Goal: Feedback & Contribution: Submit feedback/report problem

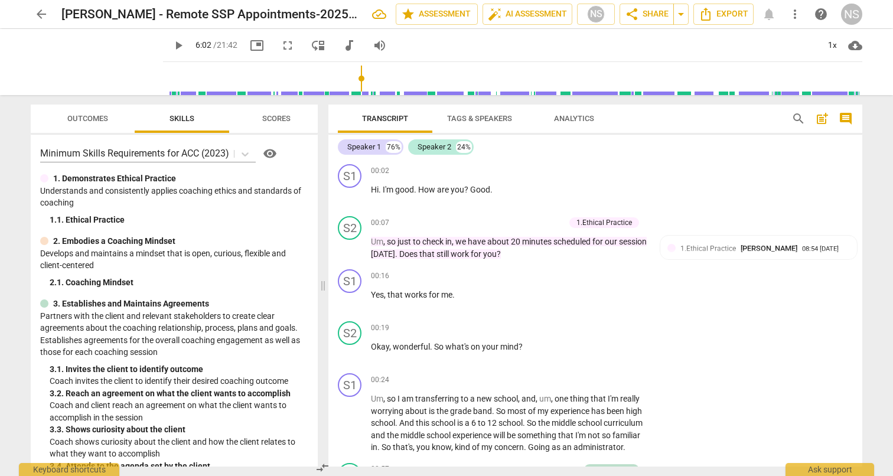
scroll to position [745, 0]
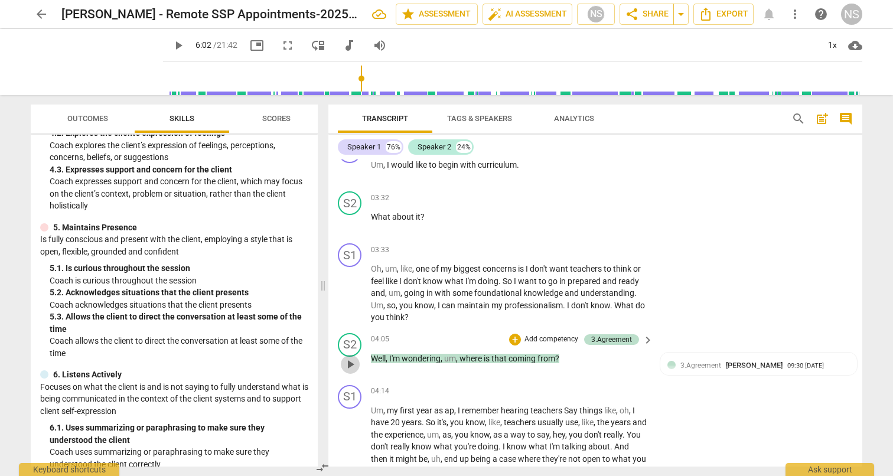
click at [348, 369] on span "play_arrow" at bounding box center [350, 364] width 14 height 14
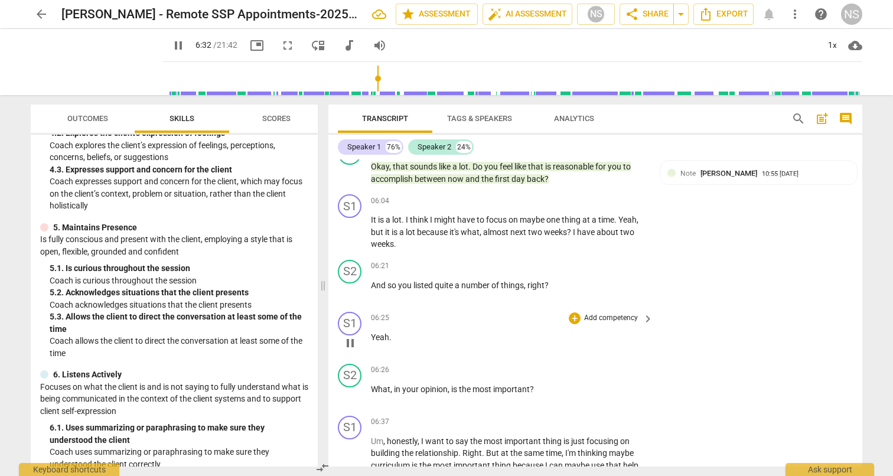
scroll to position [1268, 0]
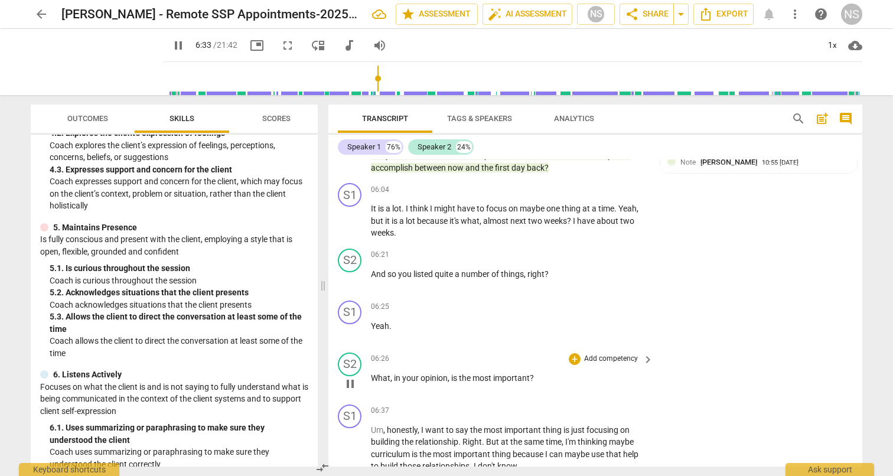
click at [350, 381] on span "pause" at bounding box center [350, 384] width 14 height 14
type input "394"
click at [603, 357] on p "Add competency" at bounding box center [611, 359] width 56 height 11
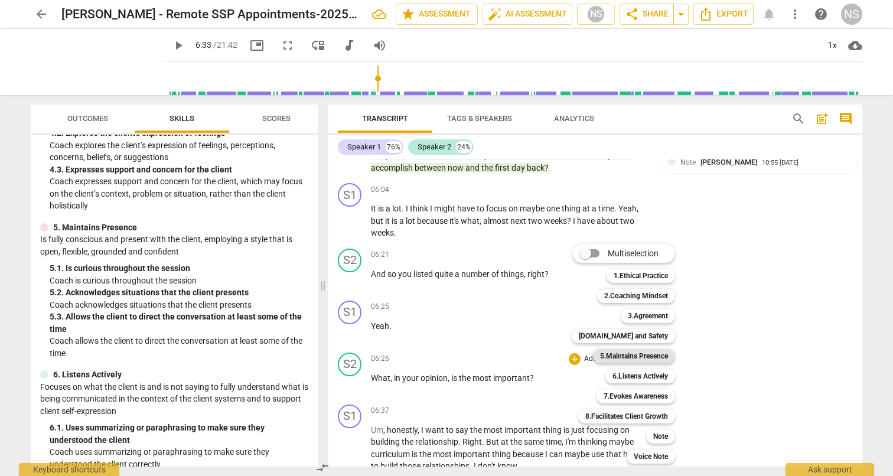
click at [633, 357] on b "5.Maintains Presence" at bounding box center [634, 356] width 68 height 14
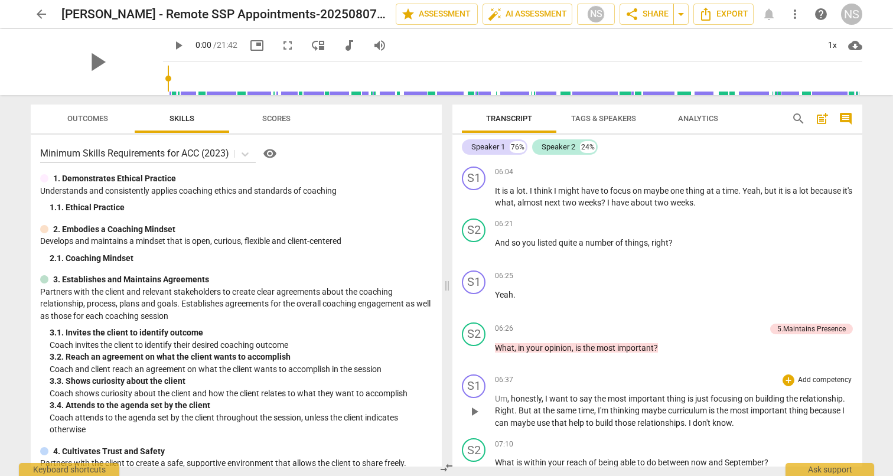
scroll to position [1197, 0]
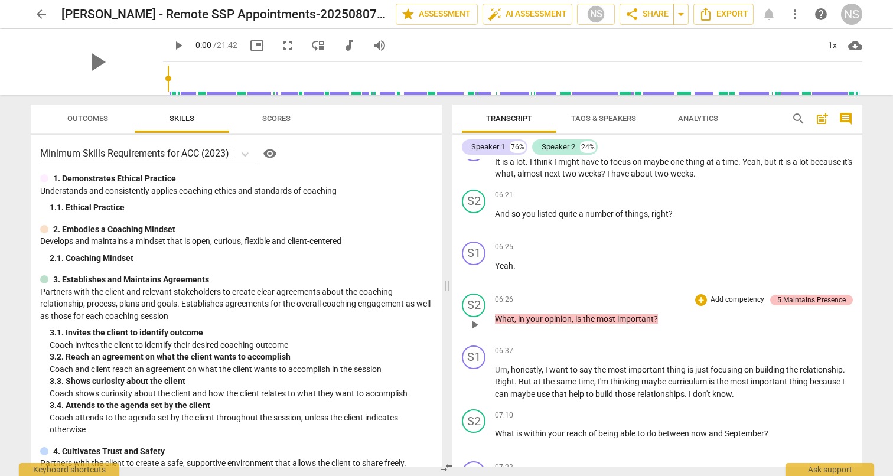
click at [783, 295] on div "5.Maintains Presence" at bounding box center [811, 300] width 69 height 11
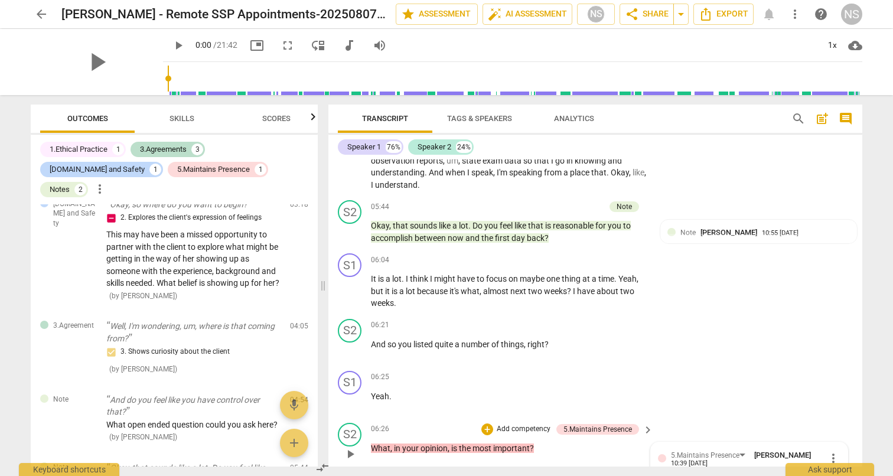
scroll to position [1421, 0]
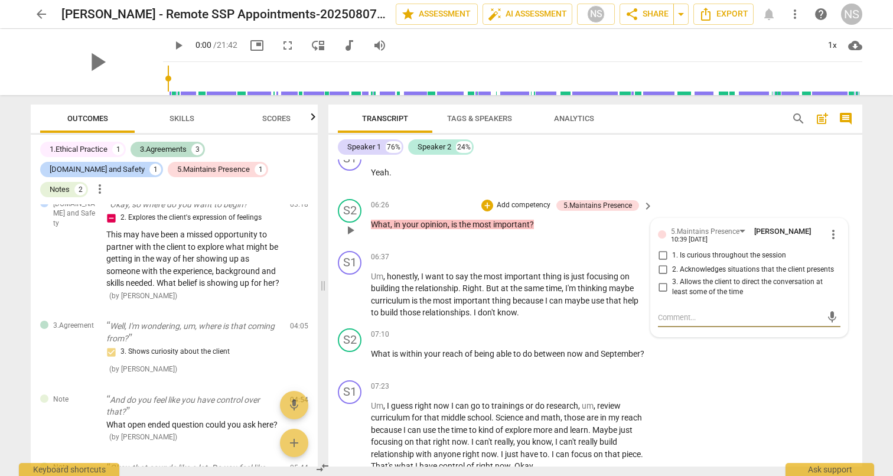
click at [660, 283] on input "3. Allows the client to direct the conversation at least some of the time" at bounding box center [662, 287] width 19 height 14
checkbox input "true"
click at [737, 355] on div "S2 play_arrow pause 07:10 + Add competency keyboard_arrow_right What is within …" at bounding box center [595, 350] width 534 height 52
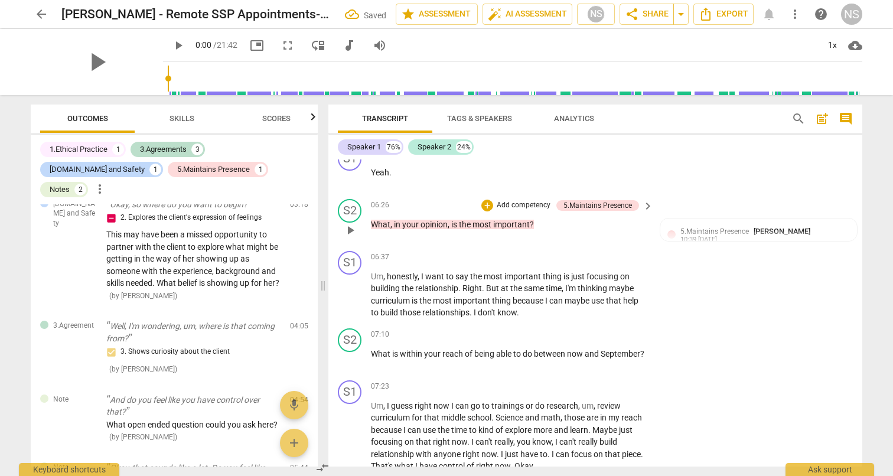
click at [347, 228] on span "play_arrow" at bounding box center [350, 230] width 14 height 14
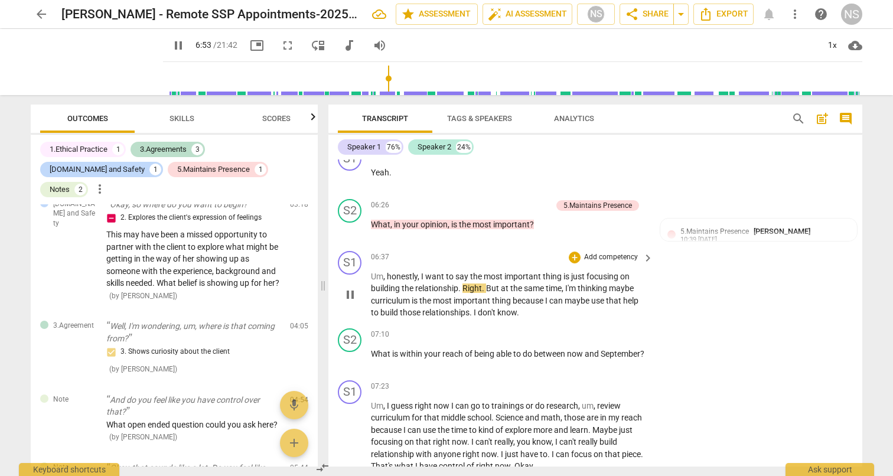
click at [350, 293] on span "pause" at bounding box center [350, 295] width 14 height 14
click at [350, 293] on span "play_arrow" at bounding box center [350, 295] width 14 height 14
click at [348, 355] on span "pause" at bounding box center [350, 360] width 14 height 14
type input "485"
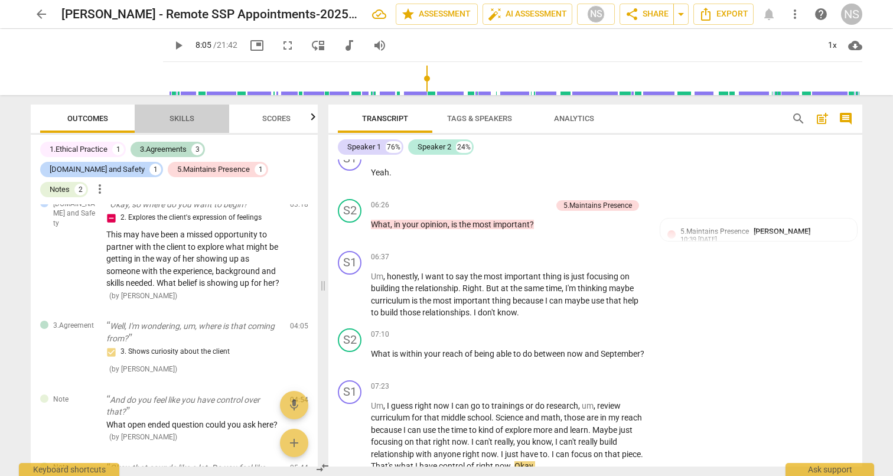
click at [175, 118] on span "Skills" at bounding box center [182, 118] width 25 height 9
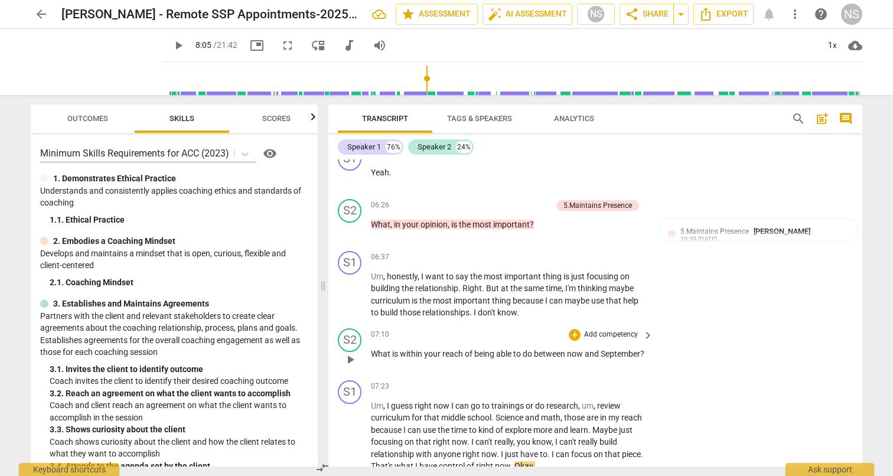
click at [611, 331] on p "Add competency" at bounding box center [611, 335] width 56 height 11
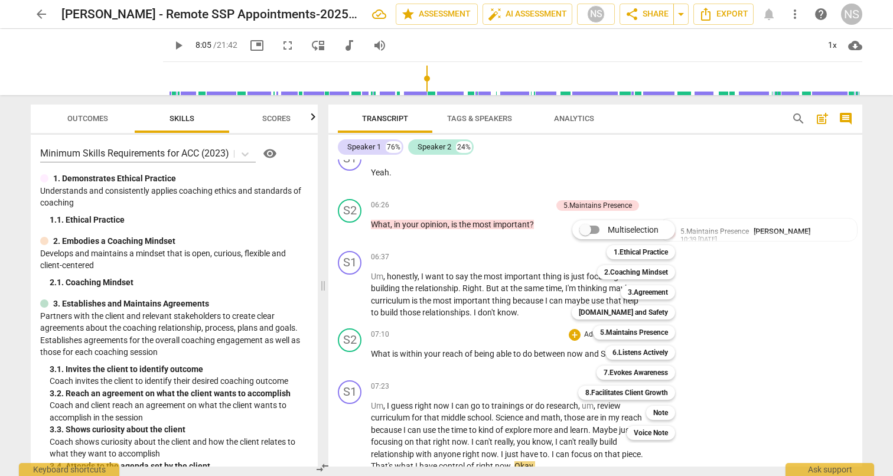
click at [194, 321] on div at bounding box center [446, 238] width 893 height 476
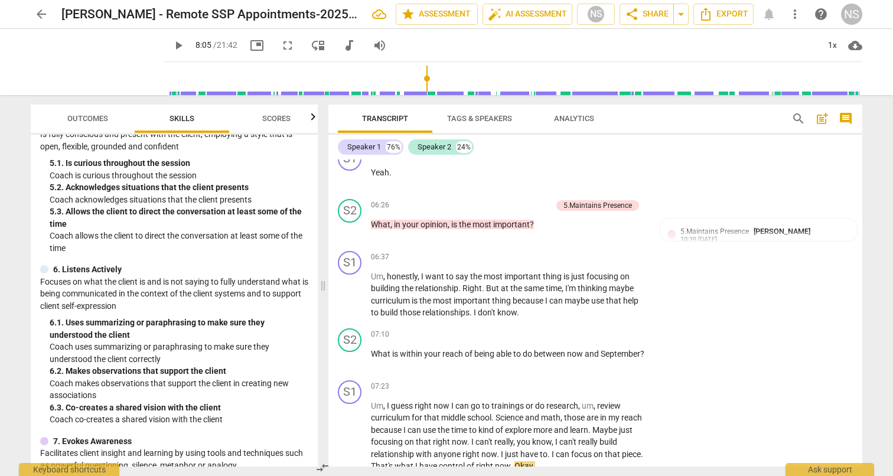
scroll to position [561, 0]
click at [614, 331] on p "Add competency" at bounding box center [611, 335] width 56 height 11
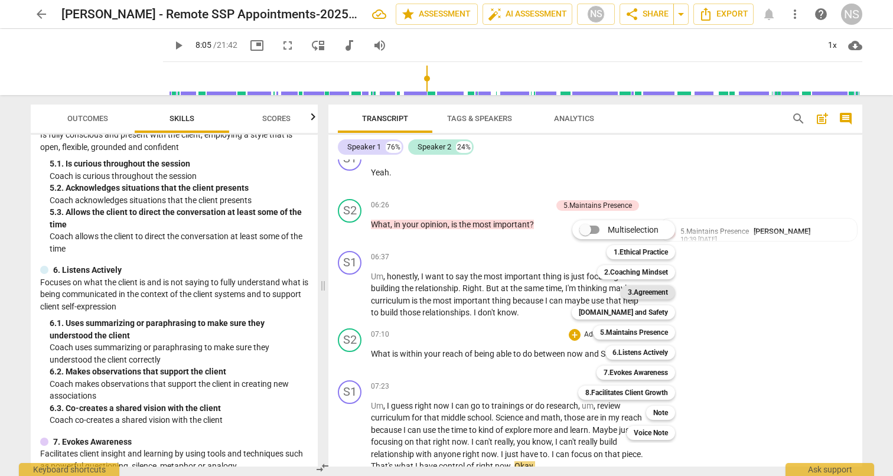
click at [653, 293] on b "3.Agreement" at bounding box center [648, 292] width 40 height 14
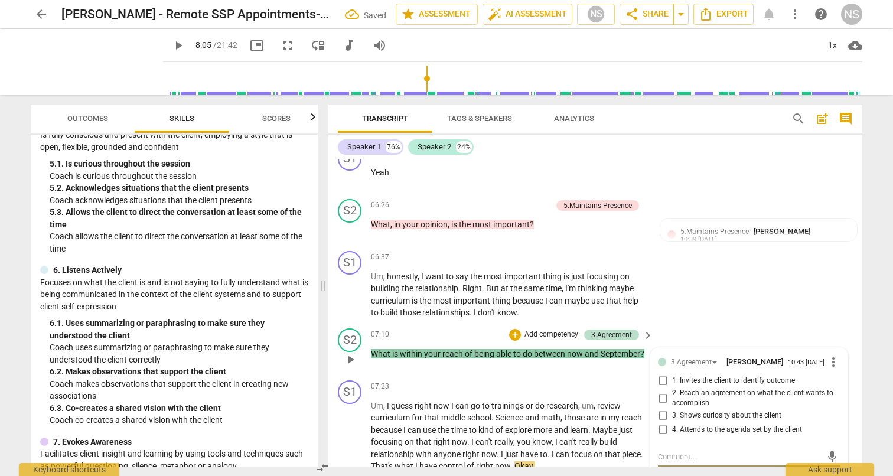
click at [660, 375] on input "1. Invites the client to identify outcome" at bounding box center [662, 381] width 19 height 14
checkbox input "true"
click at [754, 304] on div "S1 play_arrow pause 06:37 + Add competency keyboard_arrow_right Um , honestly ,…" at bounding box center [595, 284] width 534 height 77
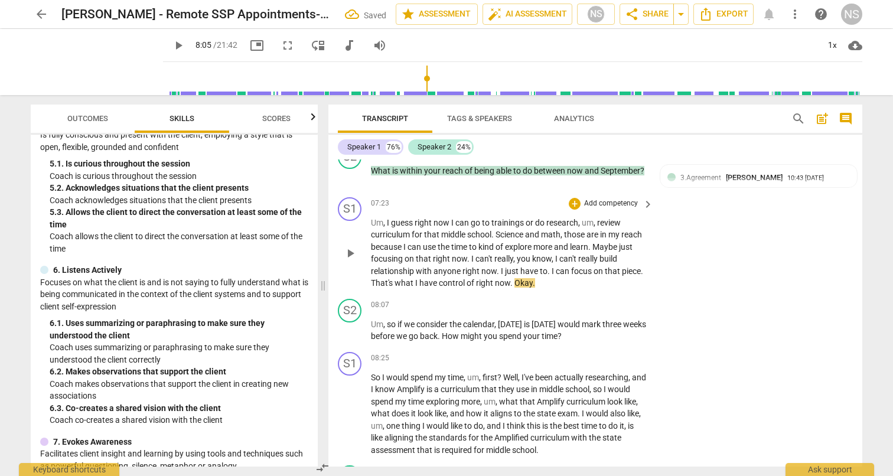
scroll to position [1616, 0]
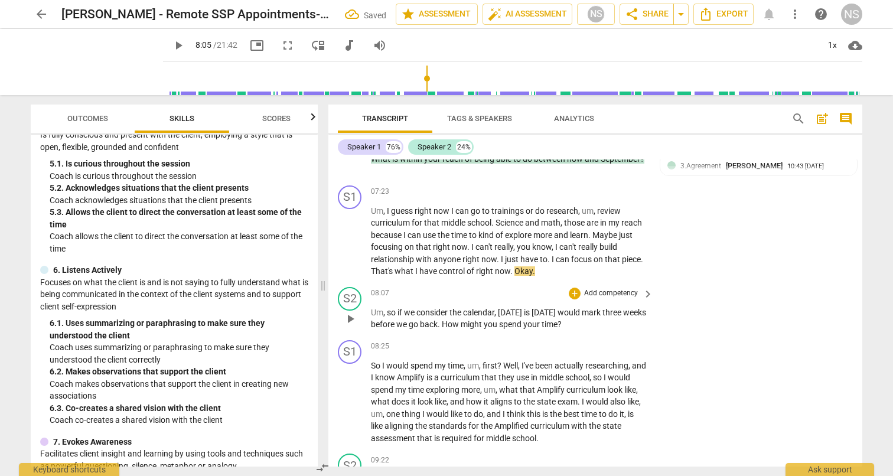
click at [350, 317] on span "play_arrow" at bounding box center [350, 319] width 14 height 14
click at [350, 317] on span "pause" at bounding box center [350, 319] width 14 height 14
type input "511"
click at [618, 288] on p "Add competency" at bounding box center [611, 293] width 56 height 11
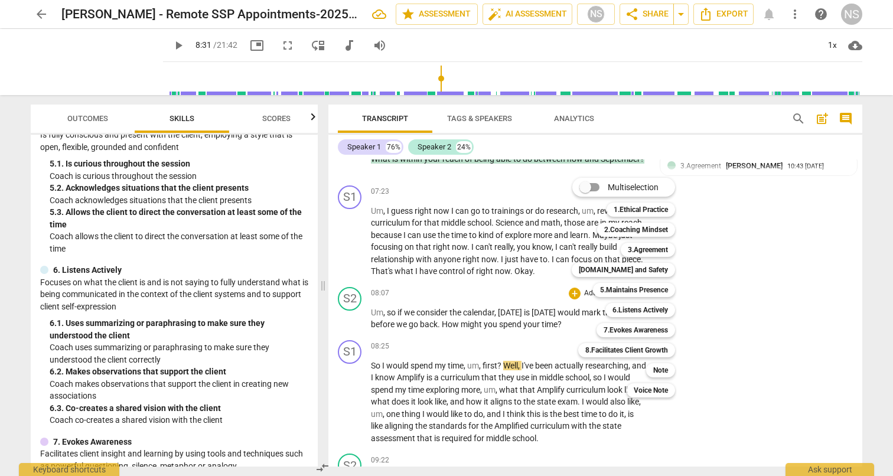
drag, startPoint x: 575, startPoint y: 299, endPoint x: 562, endPoint y: 291, distance: 15.1
click at [568, 295] on div "Multiselection m 1.Ethical Practice 1 2.Coaching Mindset 2 3.Agreement 3 [DOMAI…" at bounding box center [632, 288] width 131 height 226
click at [562, 291] on div at bounding box center [446, 238] width 893 height 476
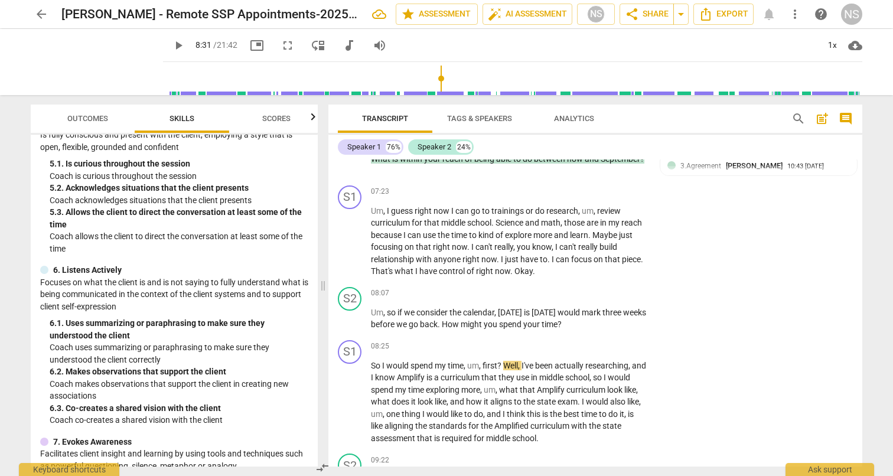
click at [562, 291] on div "08:07 + Add competency keyboard_arrow_right" at bounding box center [513, 293] width 284 height 13
click at [618, 288] on p "Add competency" at bounding box center [611, 293] width 56 height 11
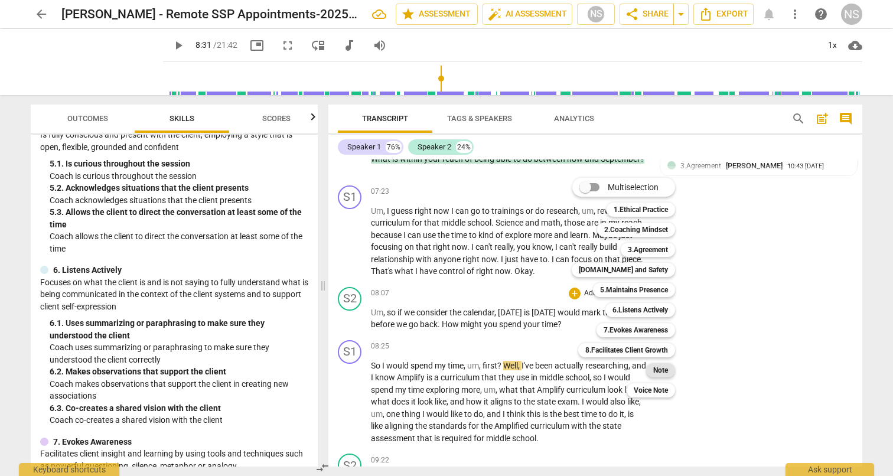
click at [659, 370] on b "Note" at bounding box center [660, 370] width 15 height 14
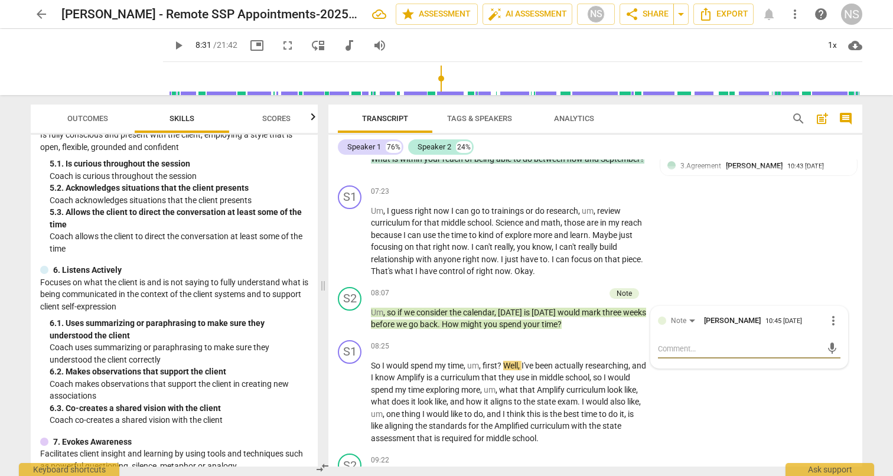
type textarea "A"
type textarea "As"
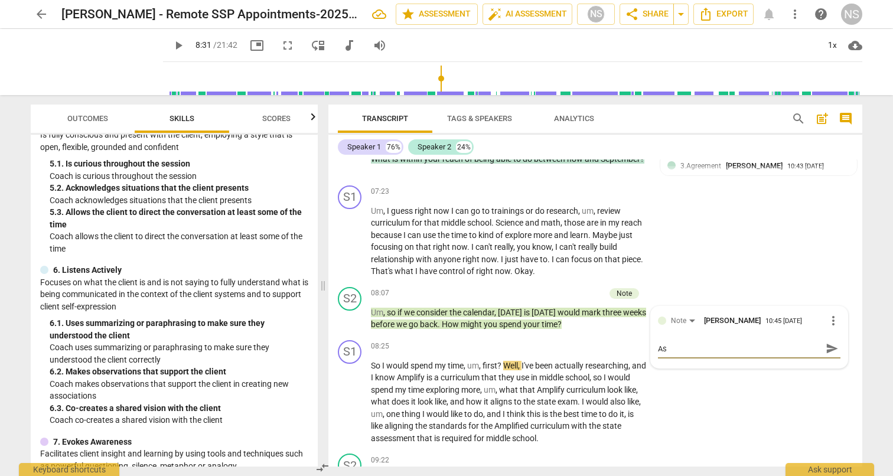
type textarea "As"
type textarea "As w"
type textarea "As we"
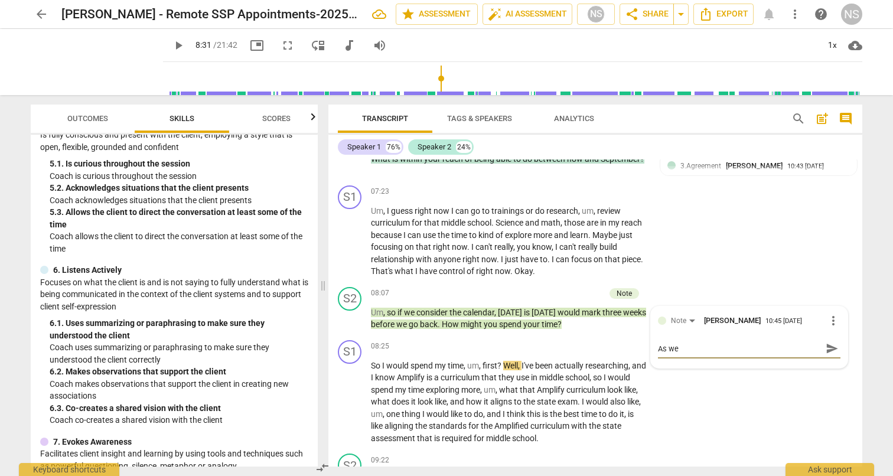
type textarea "As we"
type textarea "As we c"
type textarea "As we co"
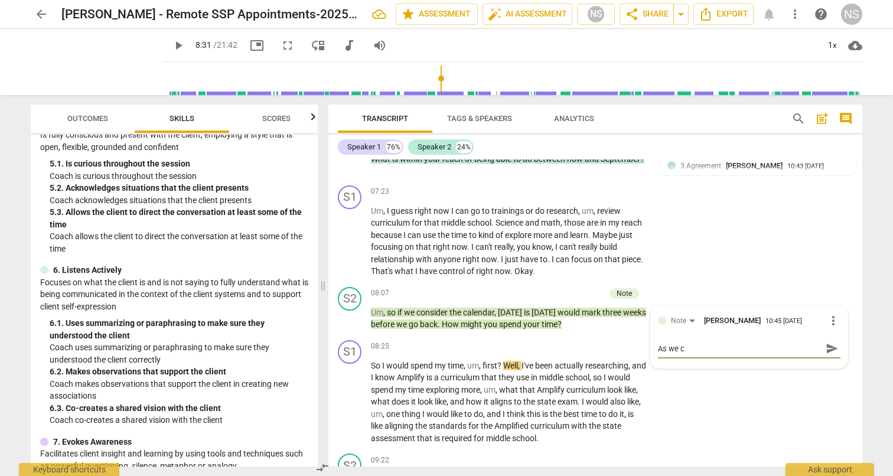
type textarea "As we co"
type textarea "As we con"
type textarea "As we co"
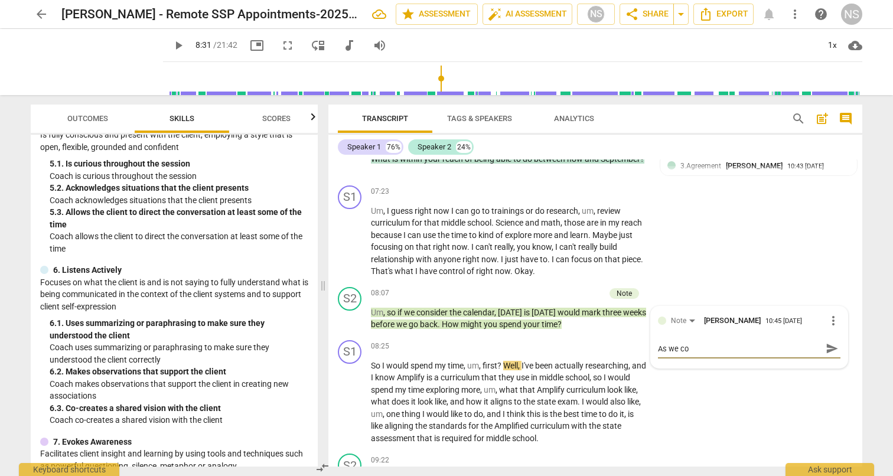
type textarea "As we c"
type textarea "As we"
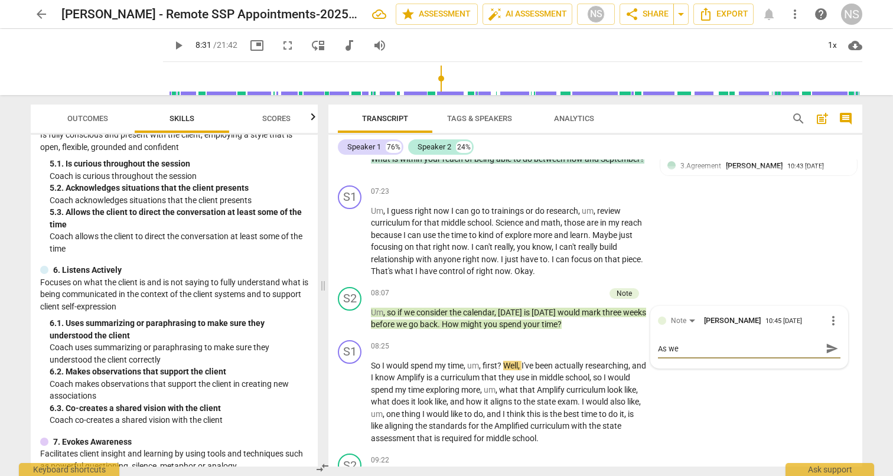
type textarea "As we"
type textarea "As w"
type textarea "As"
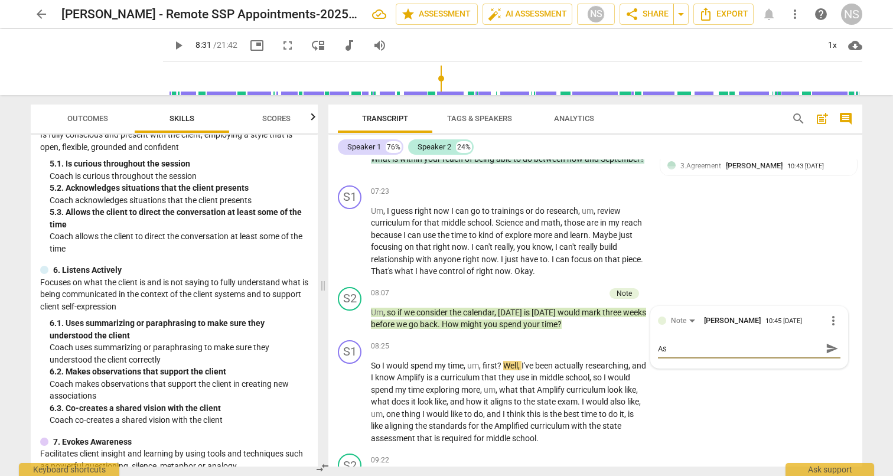
type textarea "As"
type textarea "As w"
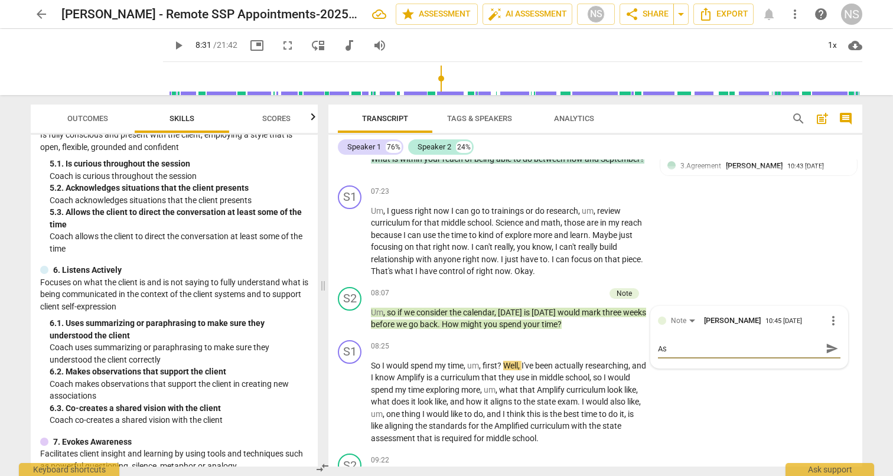
type textarea "As w"
type textarea "As we"
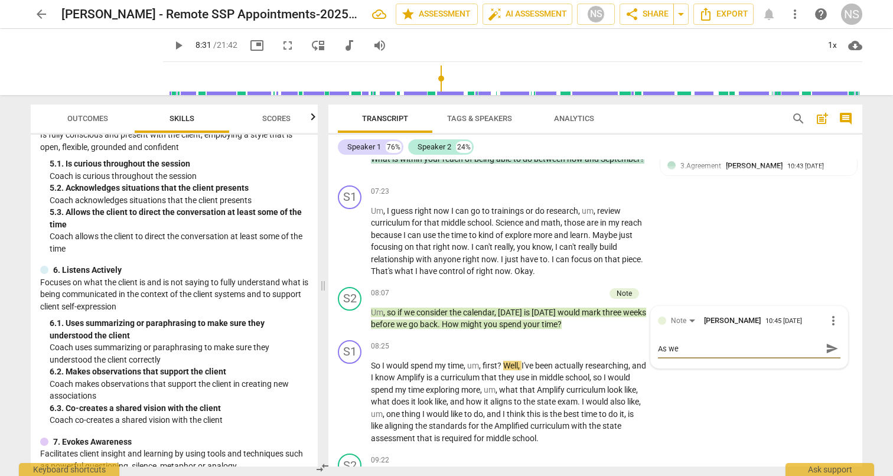
type textarea "As we l"
type textarea "As we le"
type textarea "As we lea"
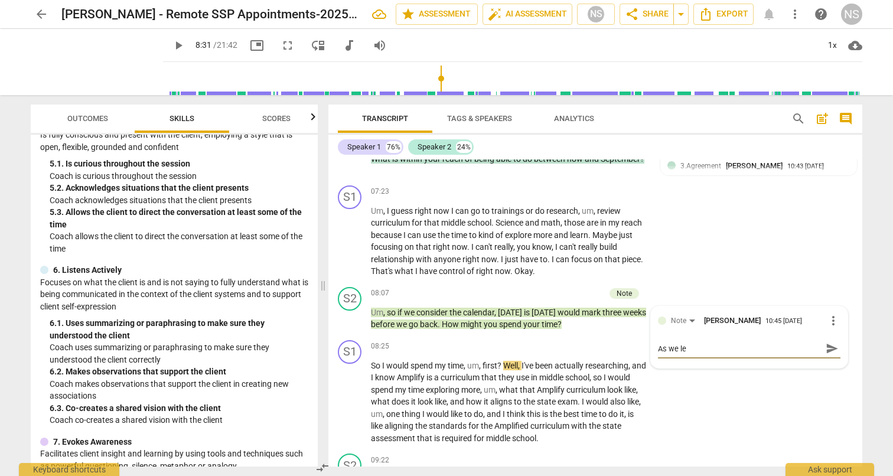
type textarea "As we lea"
type textarea "As we lean"
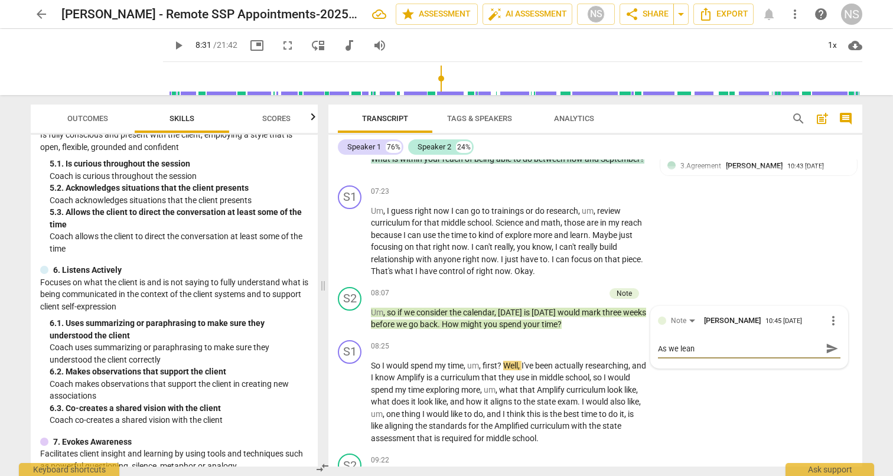
type textarea "As we lean i"
type textarea "As we lean in"
type textarea "As we lean int"
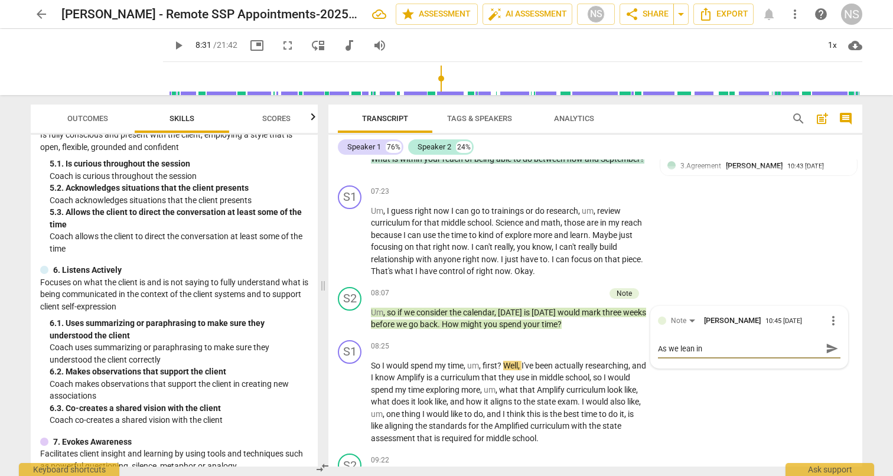
type textarea "As we lean int"
type textarea "As we lean into"
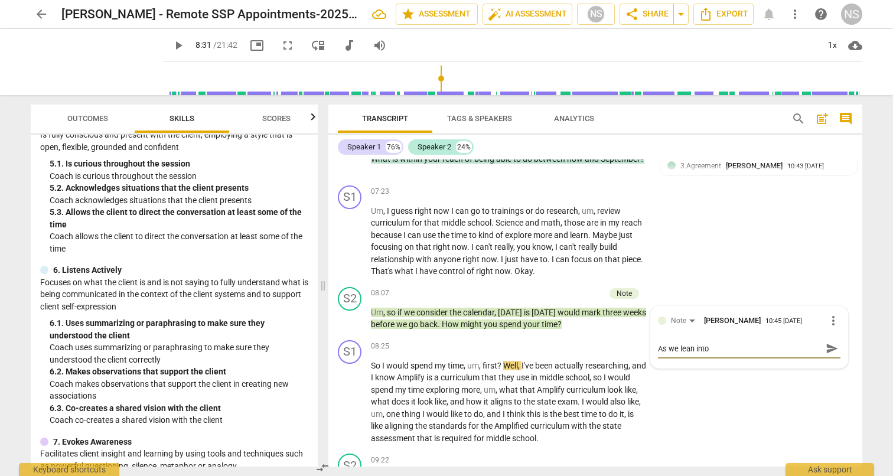
type textarea "As we lean into c"
type textarea "As we lean into co"
type textarea "As we lean into coa"
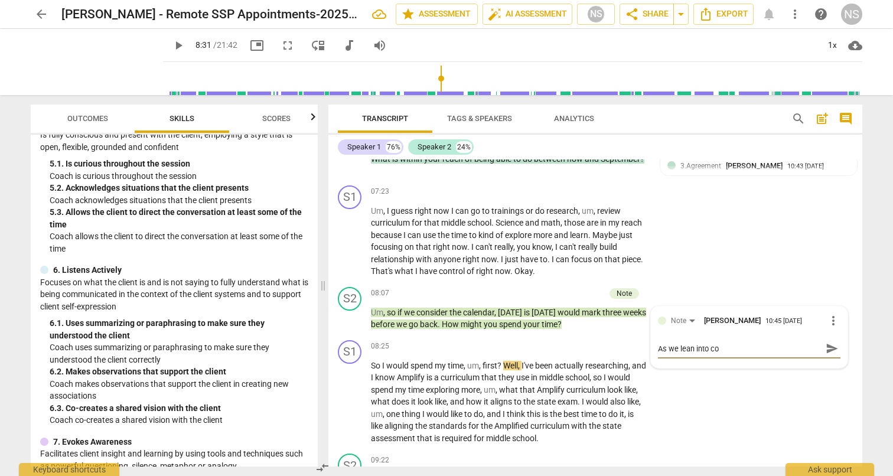
type textarea "As we lean into coa"
type textarea "As we lean into coac"
type textarea "As we lean into coach"
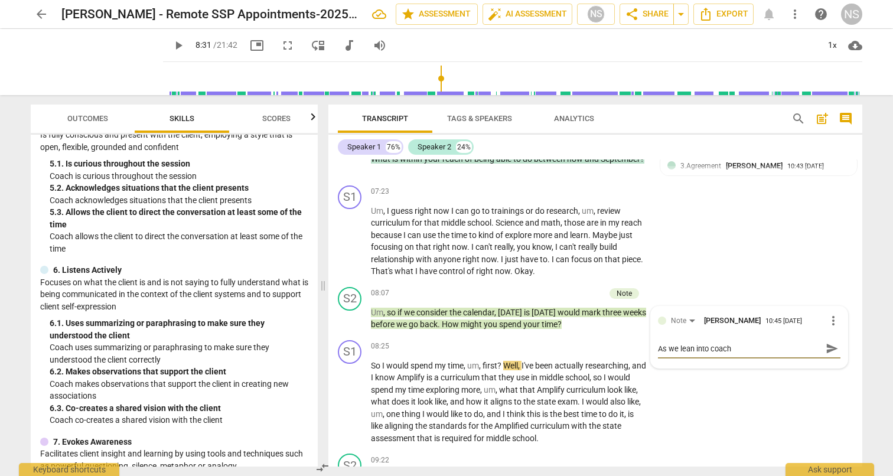
type textarea "As we lean into coachi"
type textarea "As we lean into coachin"
type textarea "As we lean into coaching"
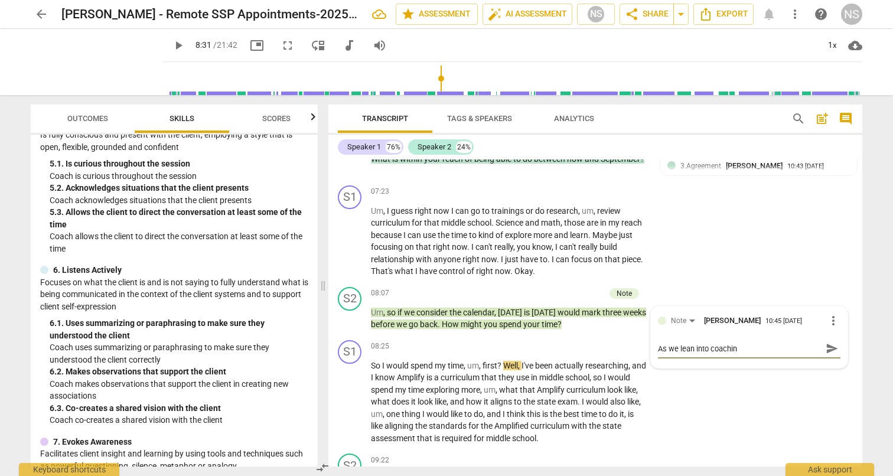
type textarea "As we lean into coaching"
type textarea "As we lean into coaching b"
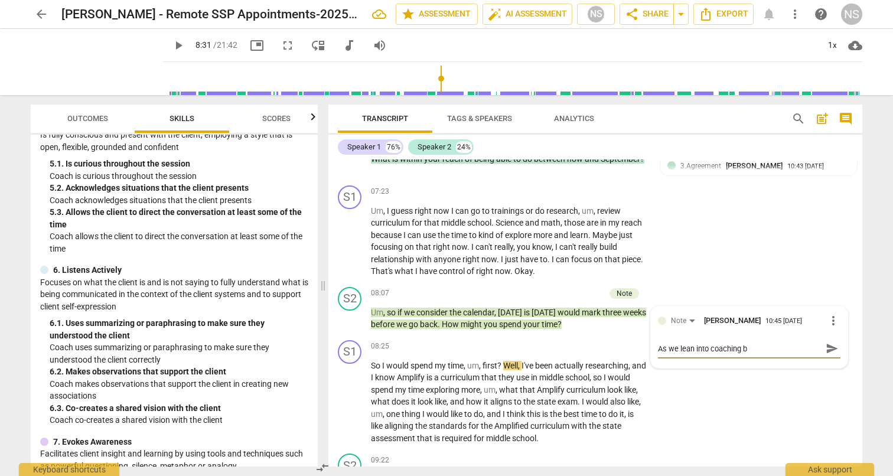
type textarea "As we lean into coaching be"
type textarea "As we lean into coaching bei"
type textarea "As we lean into coaching bein"
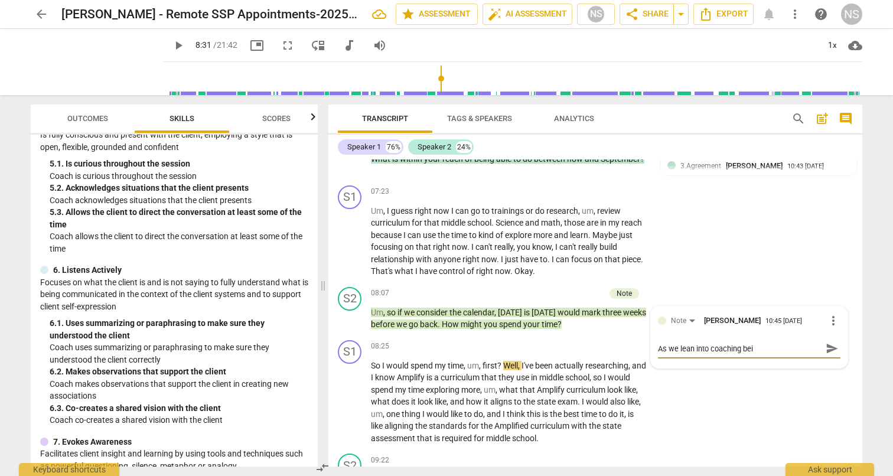
type textarea "As we lean into coaching bein"
type textarea "As we lean into coaching being"
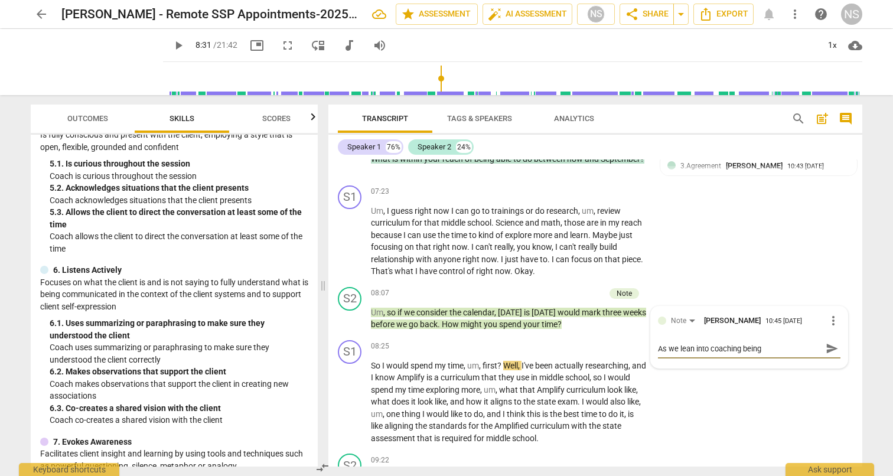
type textarea "As we lean into coaching being c"
type textarea "As we lean into coaching being cl"
type textarea "As we lean into coaching being cli"
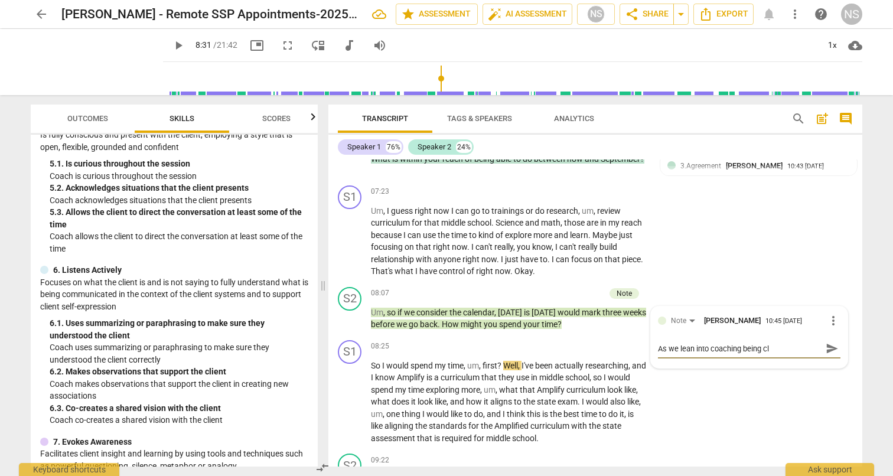
type textarea "As we lean into coaching being cli"
type textarea "As we lean into coaching being clie"
type textarea "As we lean into coaching being clien"
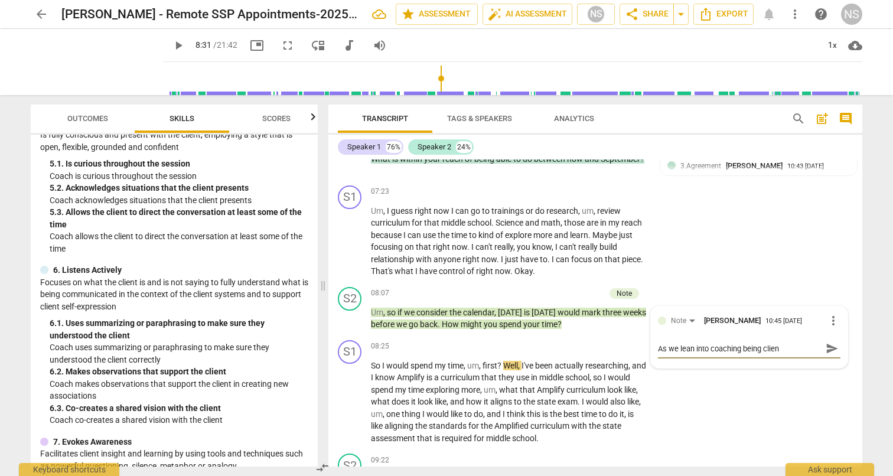
type textarea "As we lean into coaching being clie"
type textarea "As we lean into coaching being cli"
type textarea "As we lean into coaching being cl"
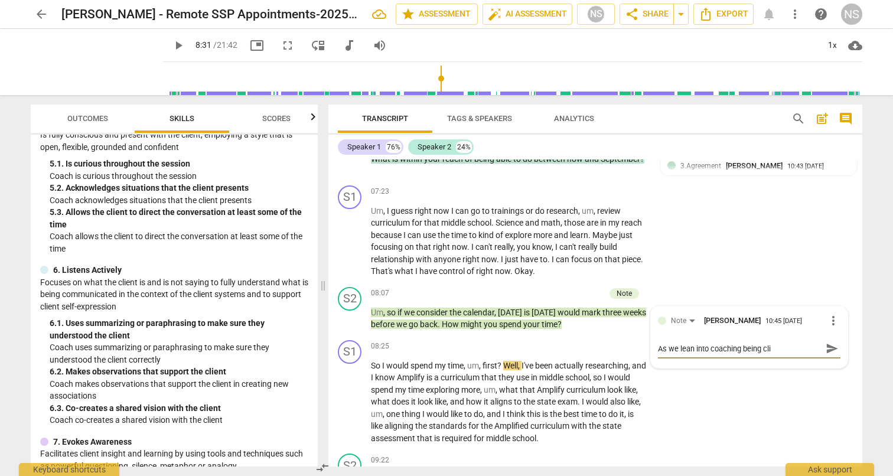
type textarea "As we lean into coaching being cl"
type textarea "As we lean into coaching being c"
type textarea "As we lean into coaching being"
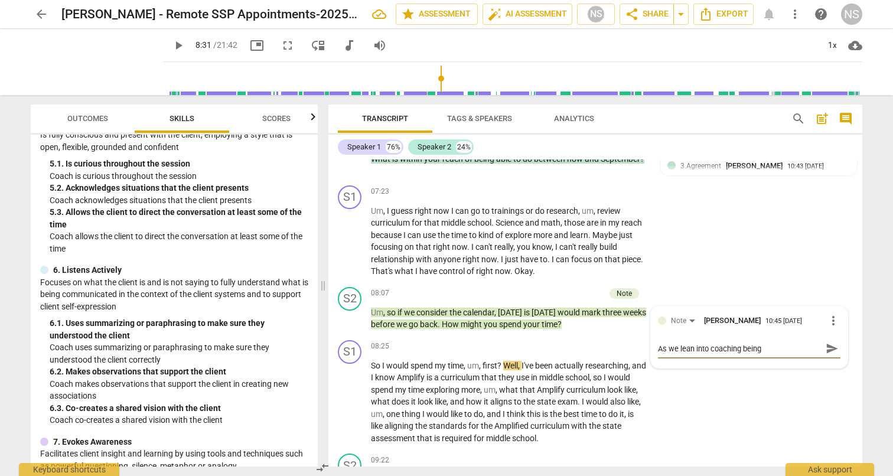
type textarea "As we lean into coaching being f"
type textarea "As we lean into coaching being fu"
type textarea "As we lean into coaching being fut"
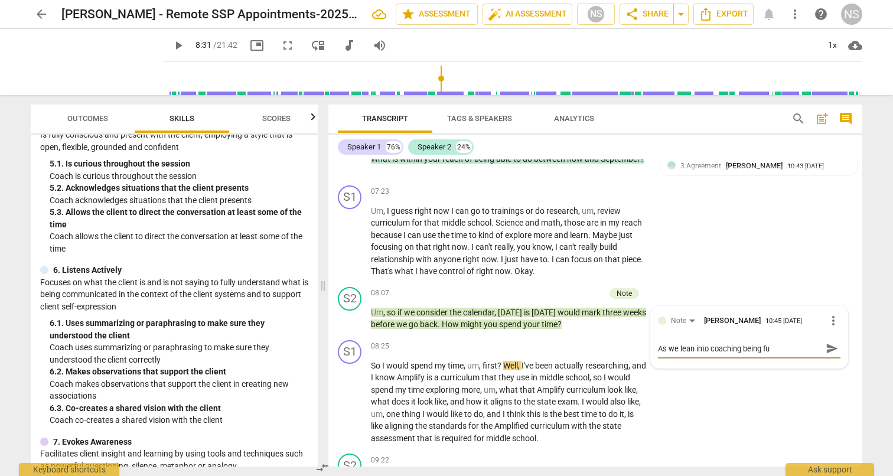
type textarea "As we lean into coaching being fut"
type textarea "As we lean into coaching being futu"
type textarea "As we lean into coaching being futur"
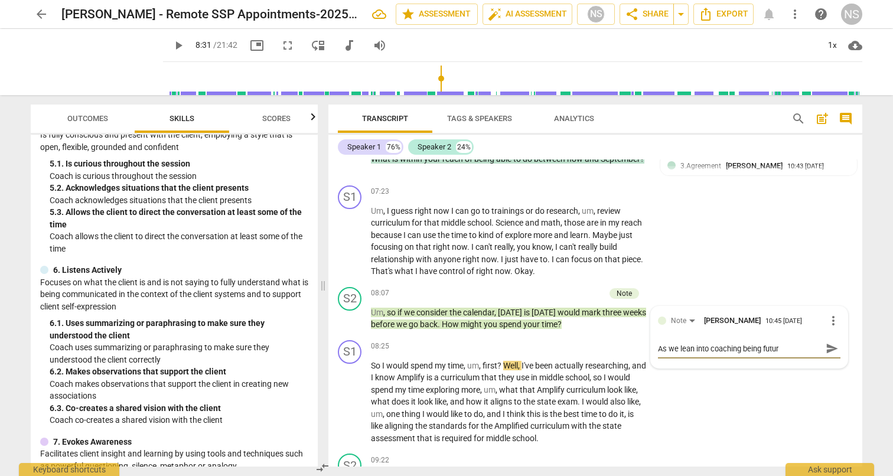
type textarea "As we lean into coaching being future"
type textarea "As we lean into coaching being future f"
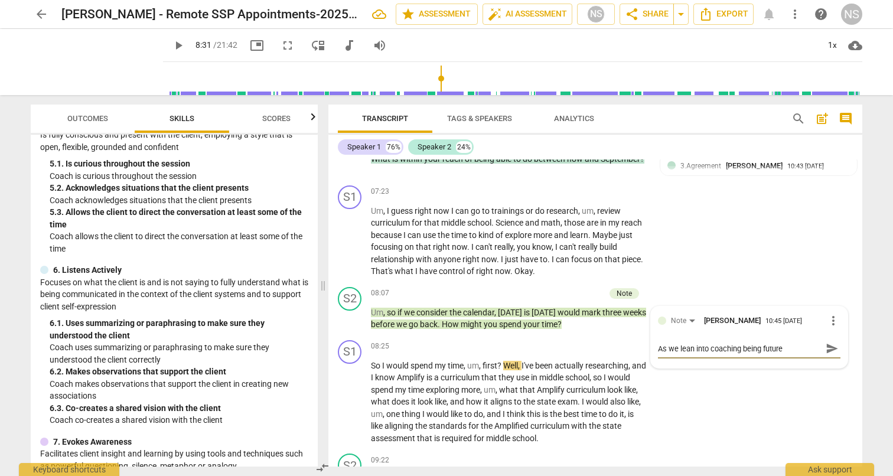
type textarea "As we lean into coaching being future f"
type textarea "As we lean into coaching being future fo"
type textarea "As we lean into coaching being future foc"
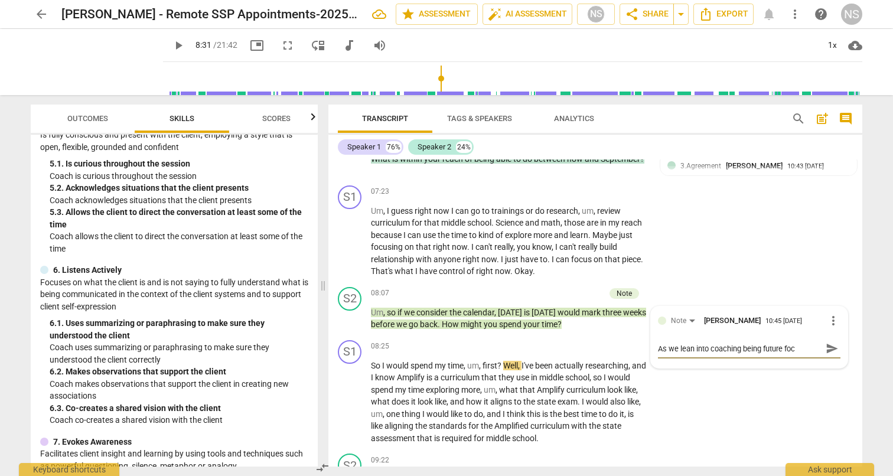
type textarea "As we lean into coaching being future focu"
type textarea "As we lean into coaching being future focus"
type textarea "As we lean into coaching being future focuse"
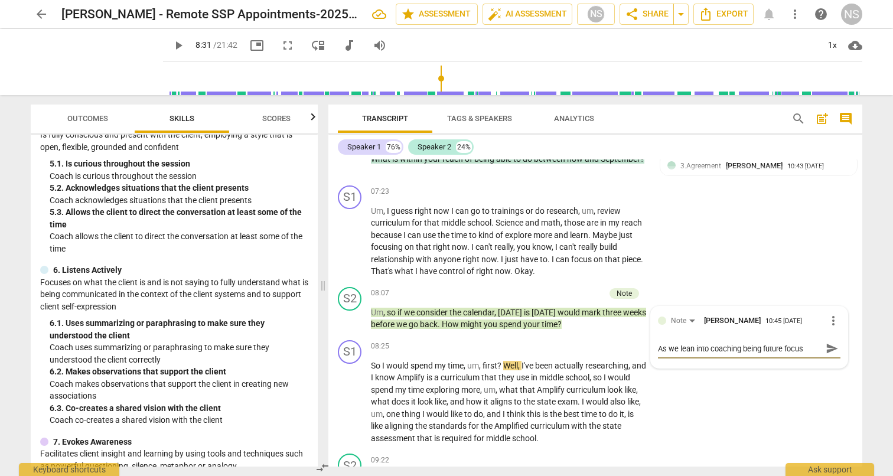
type textarea "As we lean into coaching being future focuse"
type textarea "As we lean into coaching being future focused"
type textarea "As we lean into coaching being future focused,"
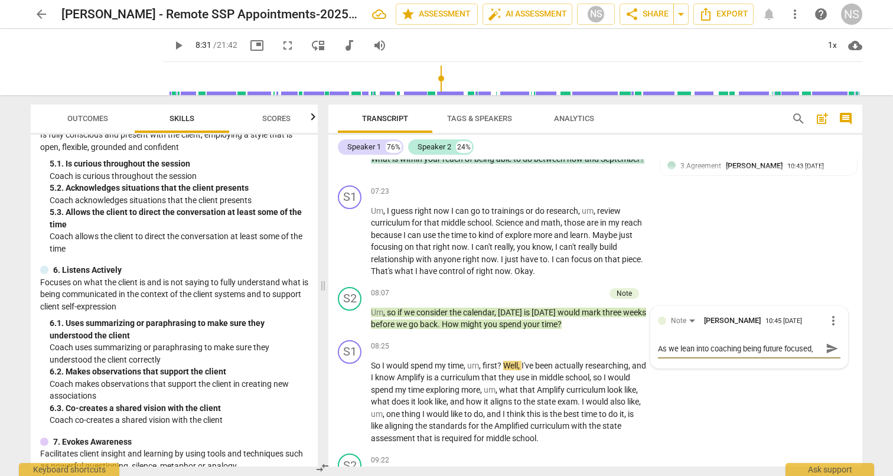
type textarea "As we lean into coaching being future focused,"
type textarea "As we lean into coaching being future focused, t"
type textarea "As we lean into coaching being future focused, th"
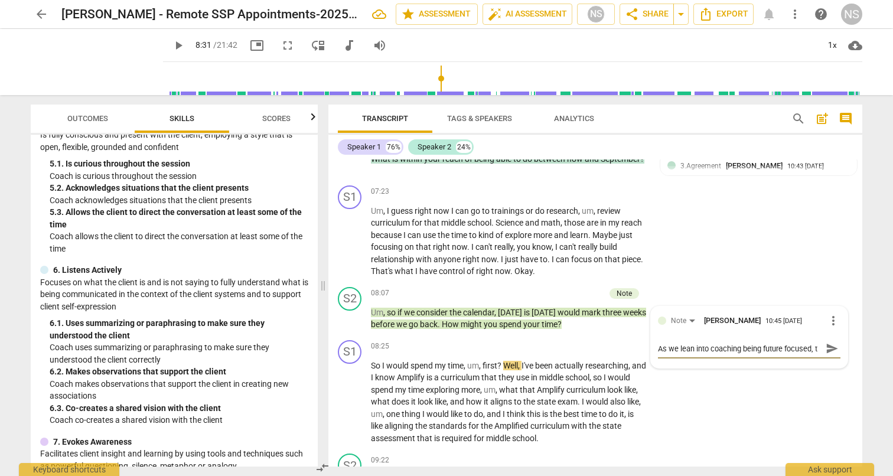
type textarea "As we lean into coaching being future focused, th"
type textarea "As we lean into coaching being future focused, thi"
type textarea "As we lean into coaching being future focused, this"
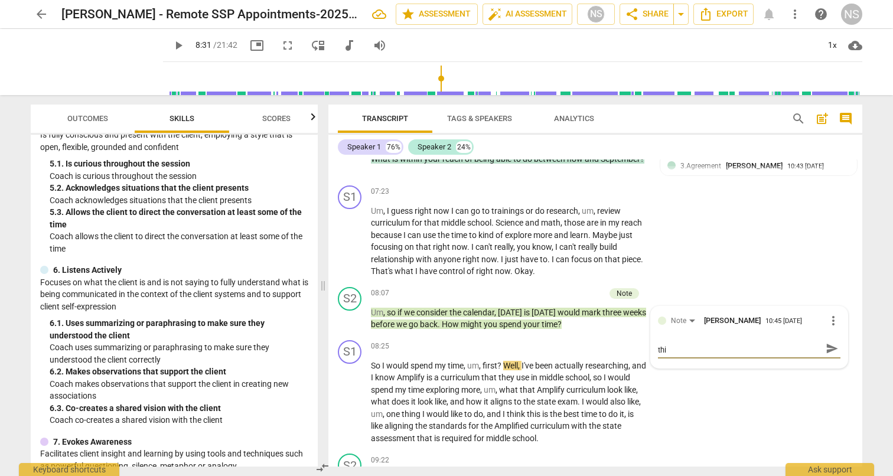
type textarea "As we lean into coaching being future focused, this"
type textarea "As we lean into coaching being future focused, this w"
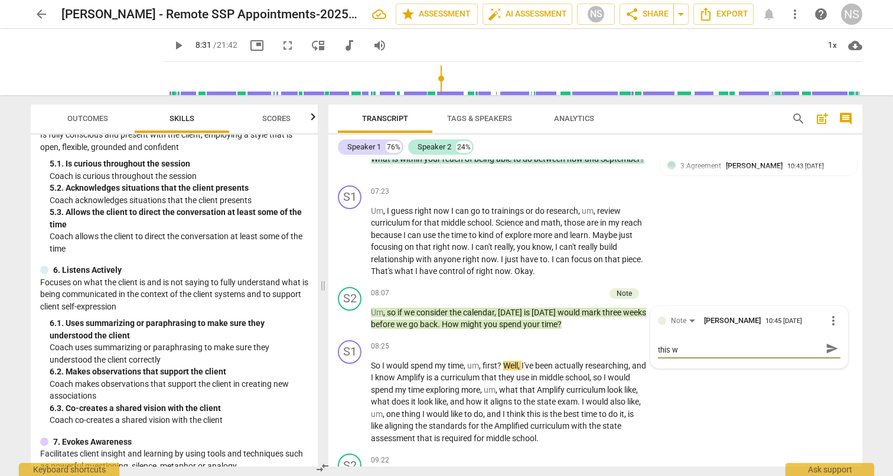
type textarea "As we lean into coaching being future focused, this wa"
type textarea "As we lean into coaching being future focused, this was"
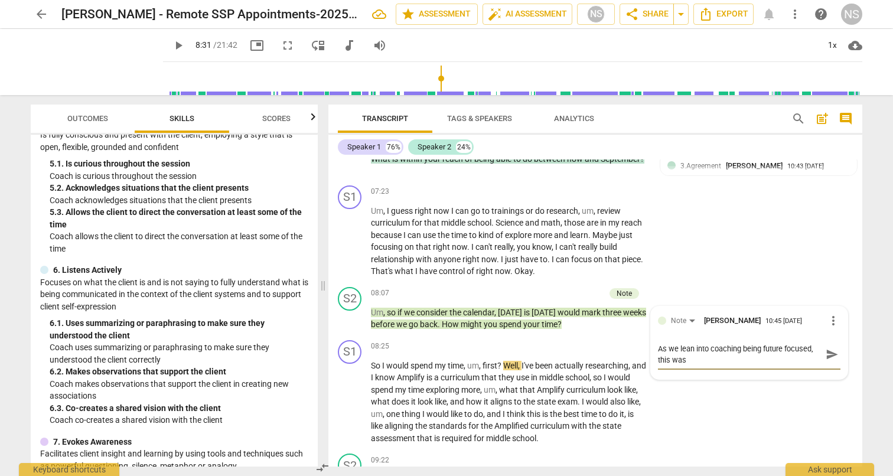
type textarea "As we lean into coaching being future focused, this was"
type textarea "As we lean into coaching being future focused, this was a"
type textarea "As we lean into coaching being future focused, this was an"
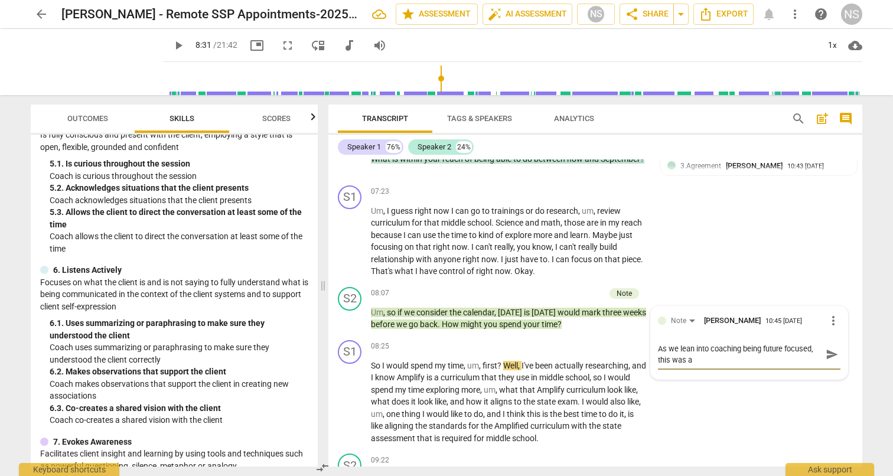
type textarea "As we lean into coaching being future focused, this was an"
type textarea "As we lean into coaching being future focused, this was an o"
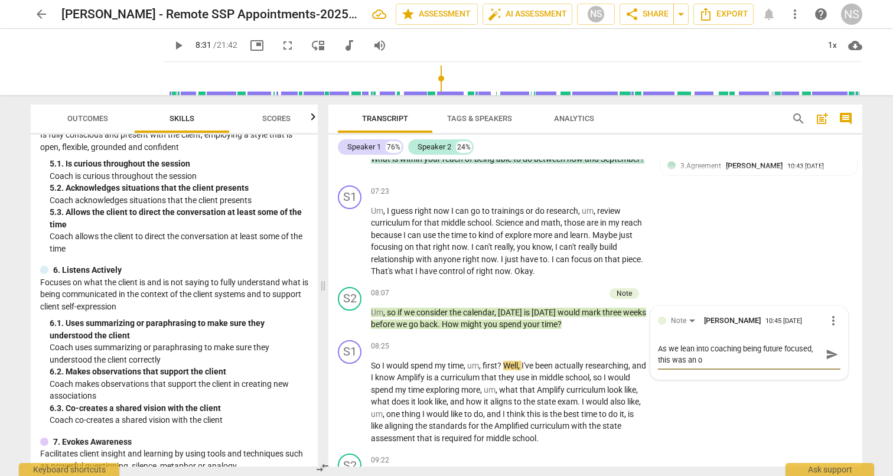
type textarea "As we lean into coaching being future focused, this was an op"
type textarea "As we lean into coaching being future focused, this was an opp"
type textarea "As we lean into coaching being future focused, this was an oppo"
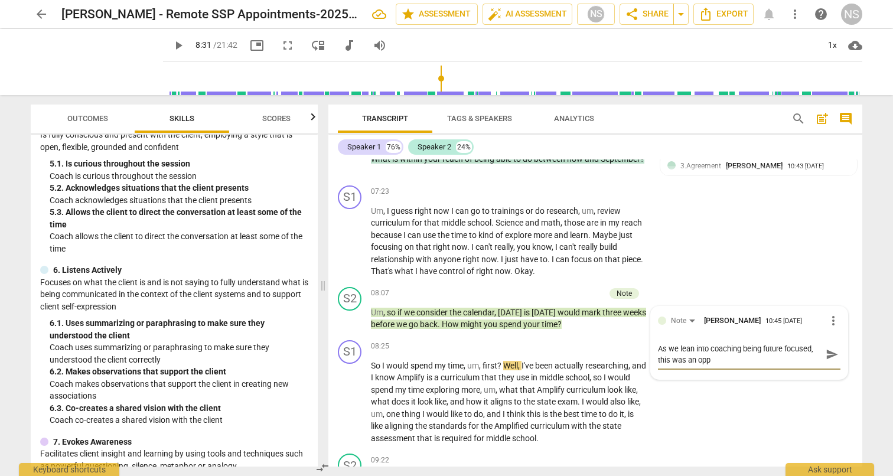
type textarea "As we lean into coaching being future focused, this was an oppo"
type textarea "As we lean into coaching being future focused, this was an oppor"
type textarea "As we lean into coaching being future focused, this was an opporu"
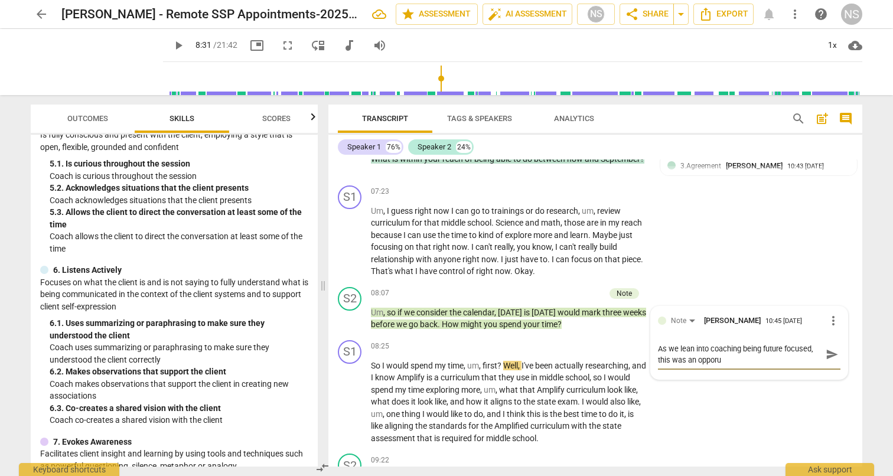
type textarea "As we lean into coaching being future focused, this was an oppor"
type textarea "As we lean into coaching being future focused, this was an opport"
type textarea "As we lean into coaching being future focused, this was an opportu"
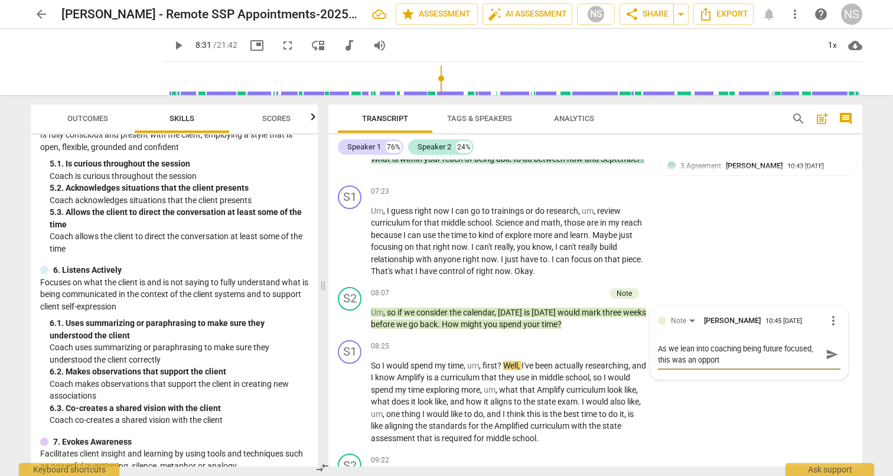
type textarea "As we lean into coaching being future focused, this was an opportu"
type textarea "As we lean into coaching being future focused, this was an opportun"
type textarea "As we lean into coaching being future focused, this was an opportuni"
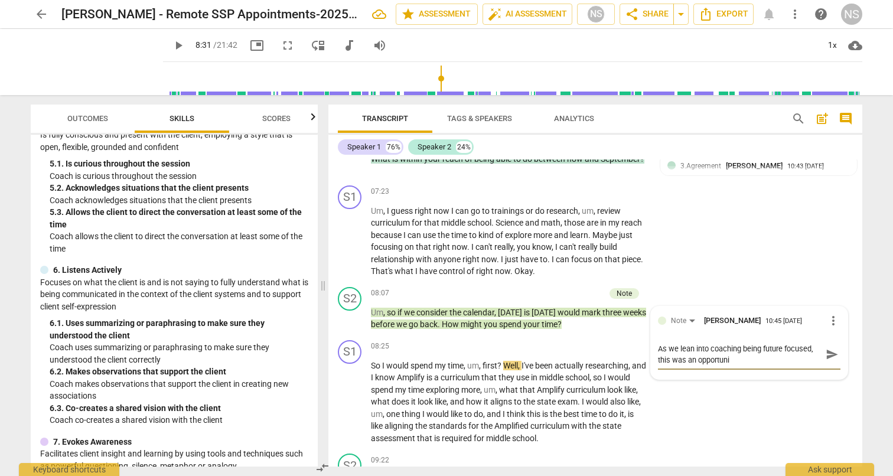
type textarea "As we lean into coaching being future focused, this was an opportunit"
type textarea "As we lean into coaching being future focused, this was an opportunity"
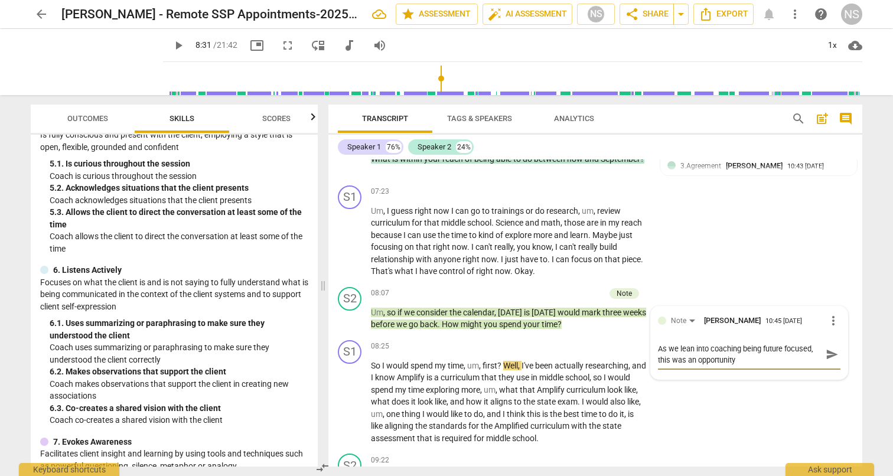
type textarea "As we lean into coaching being future focused, this was an opportunity"
type textarea "As we lean into coaching being future focused, this was an opportunity f"
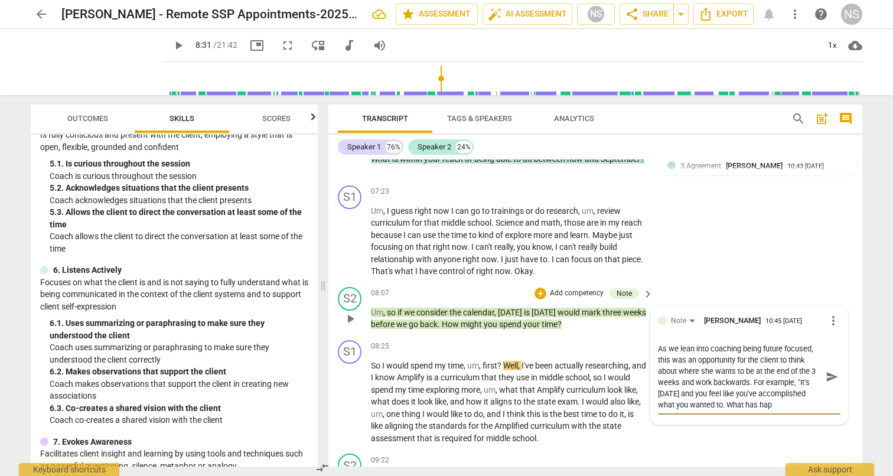
scroll to position [10, 0]
click at [828, 370] on span "send" at bounding box center [832, 376] width 13 height 13
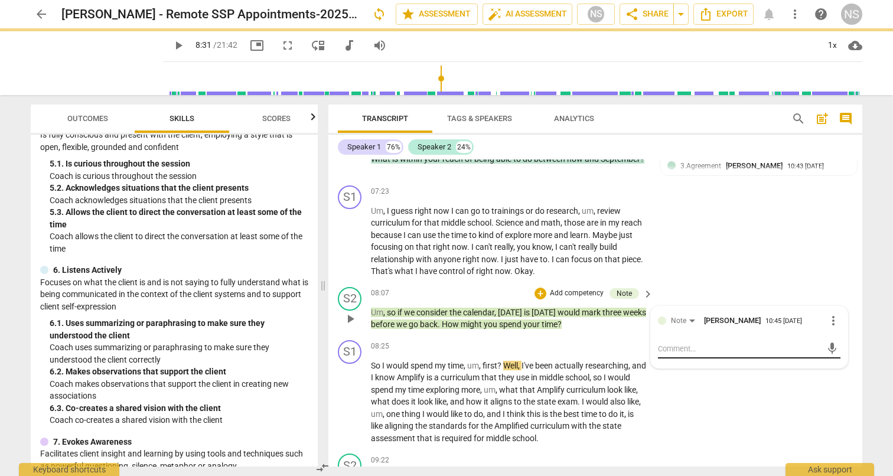
scroll to position [0, 0]
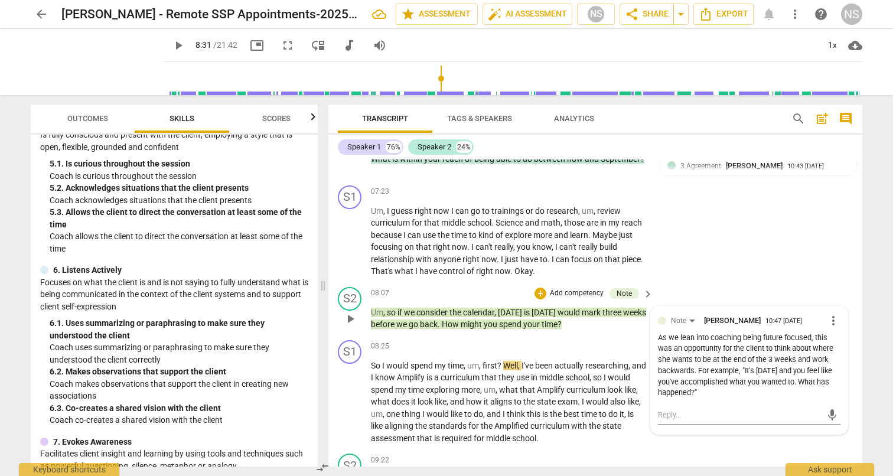
click at [828, 370] on div "As we lean into coaching being future focused, this was an opportunity for the …" at bounding box center [749, 366] width 183 height 67
